Goal: Task Accomplishment & Management: Use online tool/utility

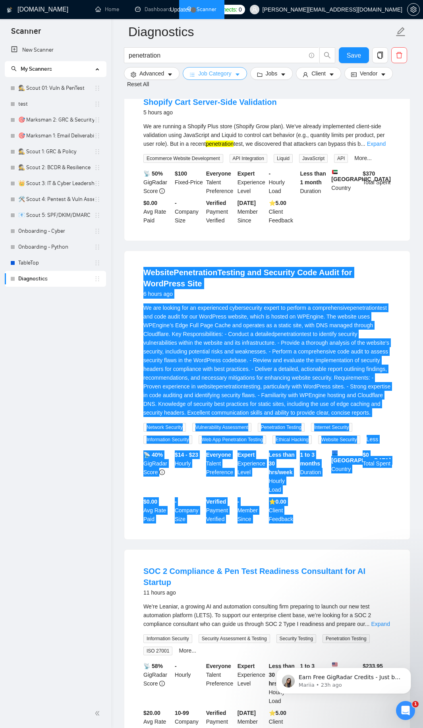
scroll to position [286, 0]
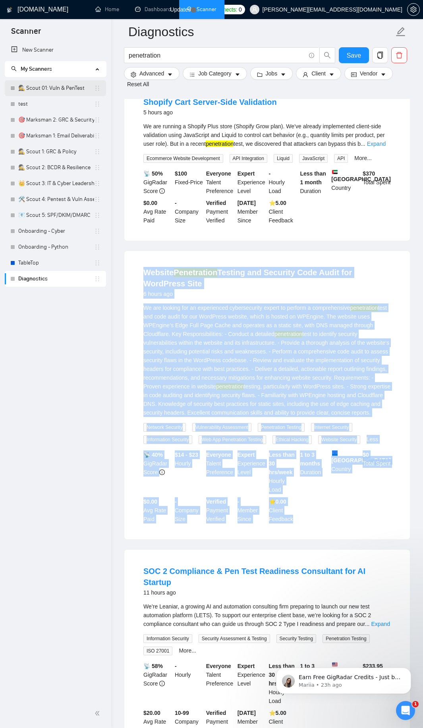
click at [56, 87] on link "🕵️ Scout 01: Vuln & PenTest" at bounding box center [56, 88] width 76 height 16
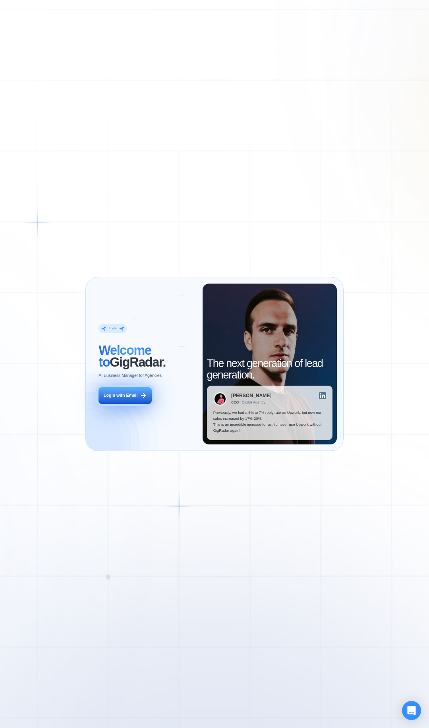
click at [129, 392] on div "Login with Email" at bounding box center [121, 395] width 34 height 6
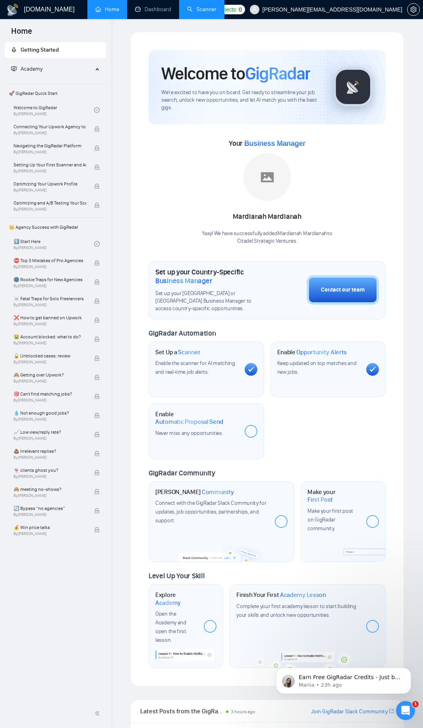
click at [202, 11] on link "Scanner" at bounding box center [201, 9] width 29 height 7
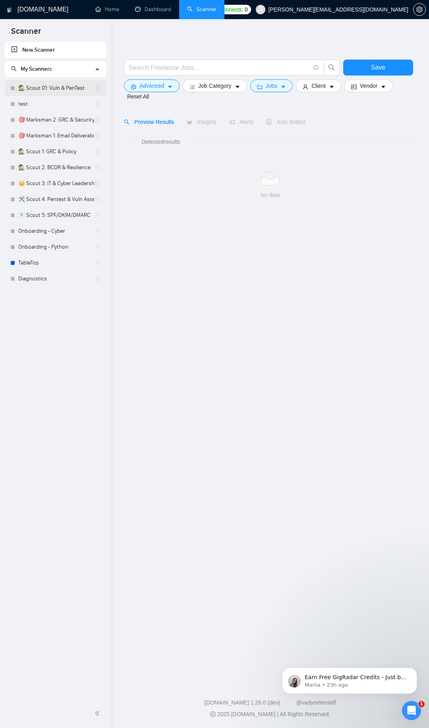
click at [61, 87] on link "🕵️ Scout 01: Vuln & PenTest" at bounding box center [56, 88] width 76 height 16
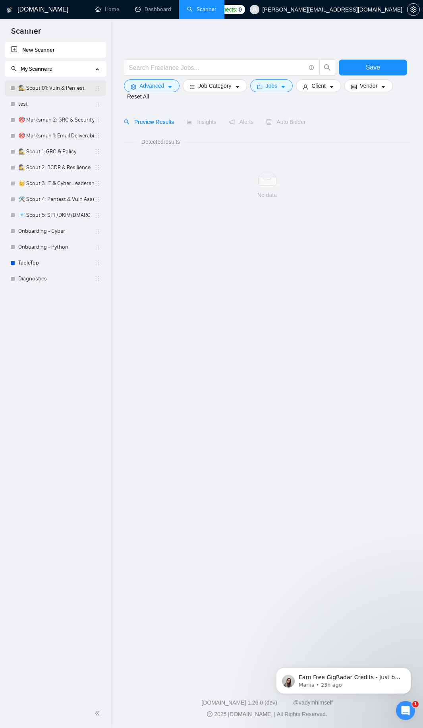
click at [60, 87] on link "🕵️ Scout 01: Vuln & PenTest" at bounding box center [56, 88] width 76 height 16
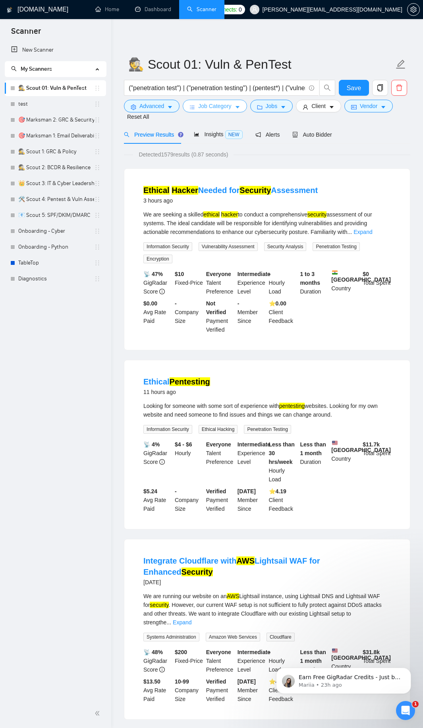
click at [199, 104] on span "Job Category" at bounding box center [214, 106] width 33 height 9
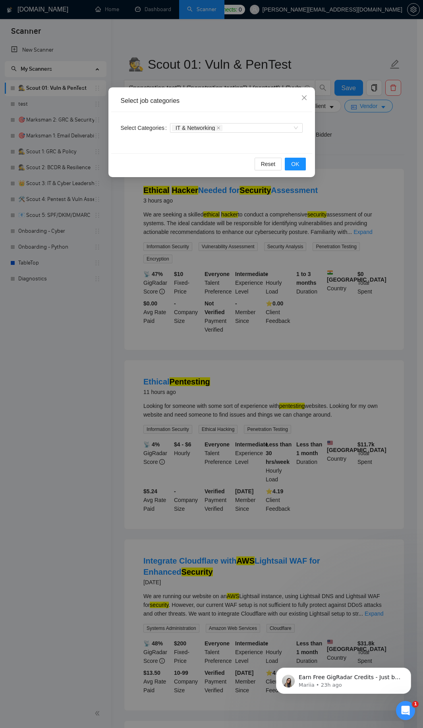
click at [258, 136] on div "Select Categories IT & Networking" at bounding box center [211, 132] width 201 height 41
click at [260, 126] on div "IT & Networking" at bounding box center [232, 128] width 121 height 8
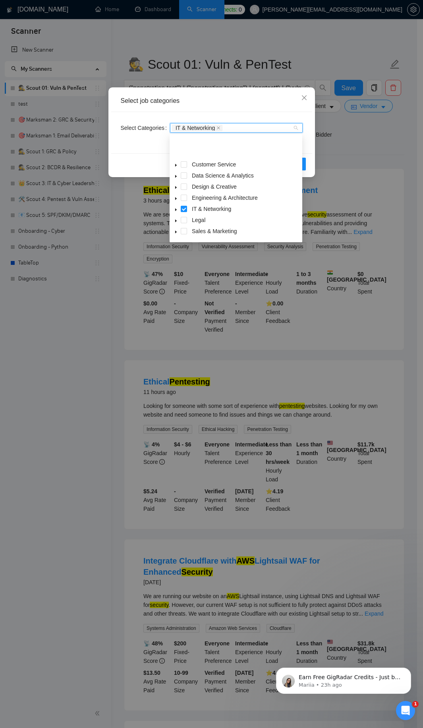
scroll to position [32, 0]
click at [182, 220] on span at bounding box center [184, 221] width 6 height 6
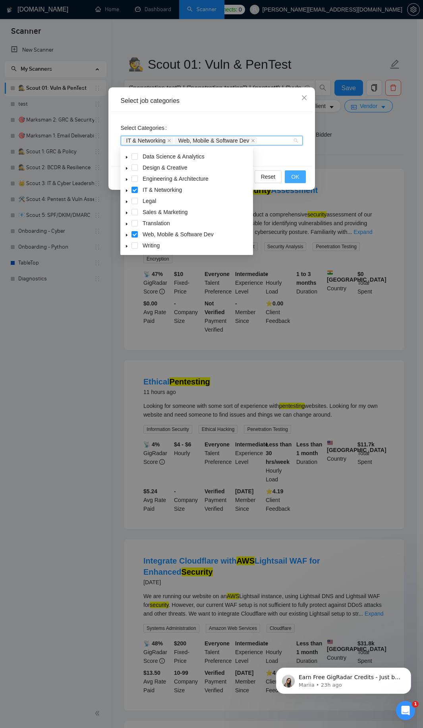
click at [299, 172] on button "OK" at bounding box center [295, 176] width 21 height 13
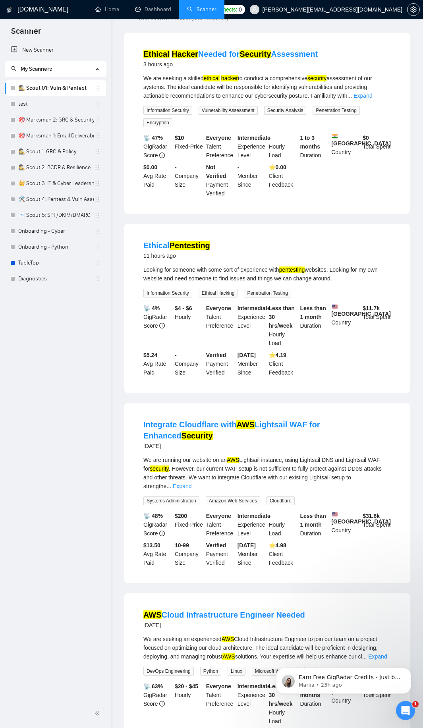
scroll to position [0, 0]
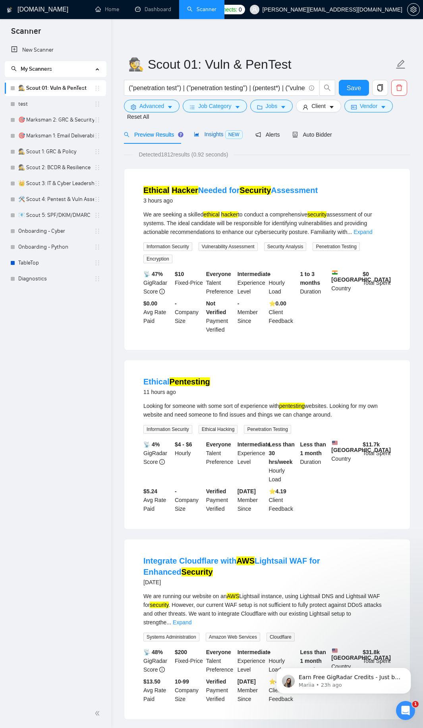
drag, startPoint x: 236, startPoint y: 131, endPoint x: 182, endPoint y: 148, distance: 56.8
click at [237, 133] on span "NEW" at bounding box center [233, 134] width 17 height 9
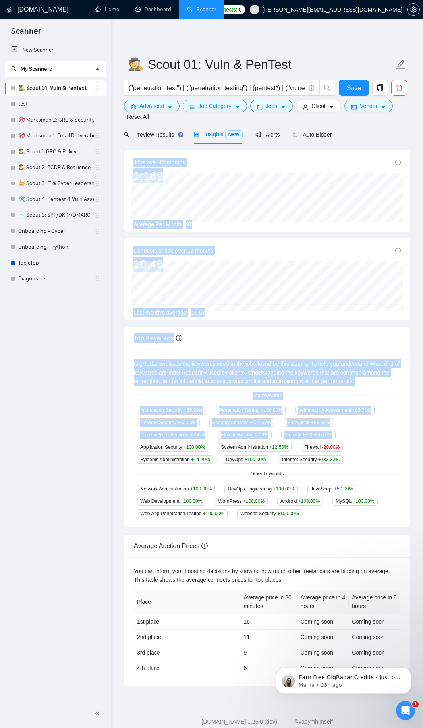
drag, startPoint x: 126, startPoint y: 165, endPoint x: 290, endPoint y: 441, distance: 321.3
click at [290, 441] on div "Jobs over 12 months 1,169 Nov 2024 84 Average Per Month: 97 Connects prices ove…" at bounding box center [267, 418] width 286 height 536
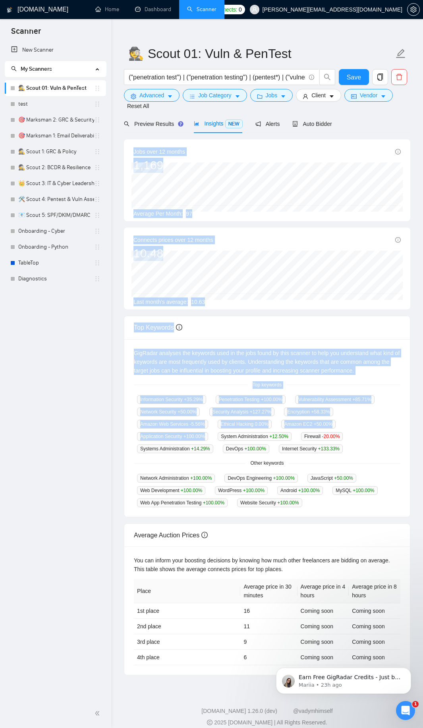
scroll to position [19, 0]
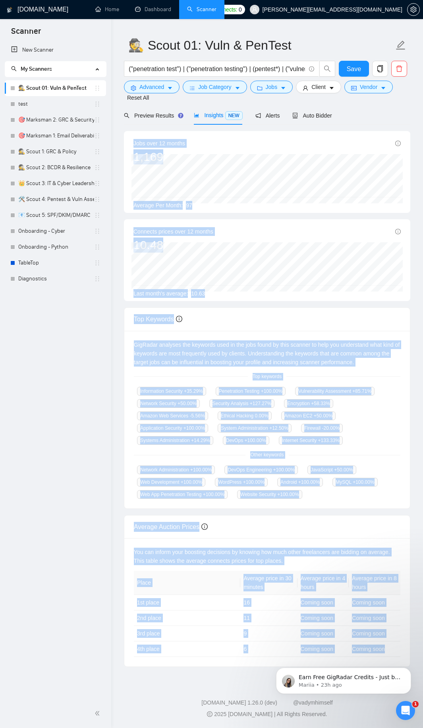
copy div "Jobs over 12 months 1,169 Nov 2024 84 Average Per Month: 97 Connects prices ove…"
